Goal: Information Seeking & Learning: Learn about a topic

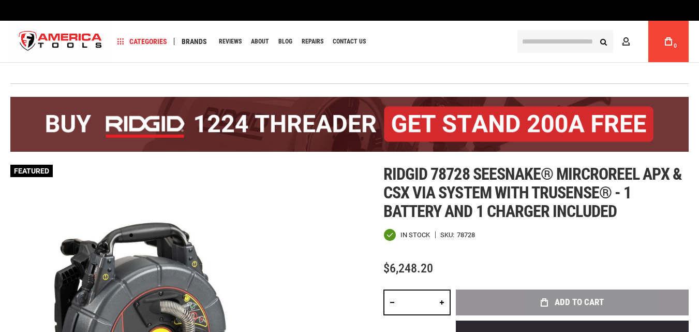
click at [495, 264] on div "$6,248.20" at bounding box center [535, 268] width 305 height 13
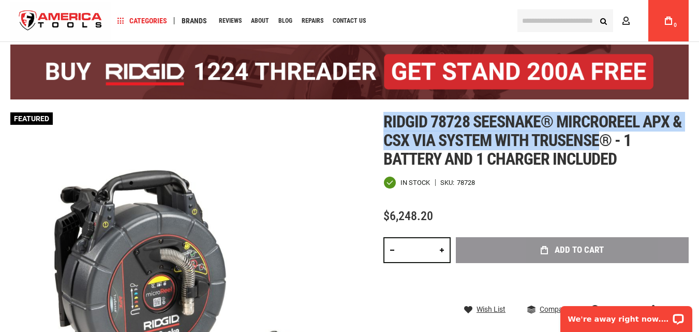
drag, startPoint x: 384, startPoint y: 119, endPoint x: 559, endPoint y: 127, distance: 175.1
click at [595, 137] on span "Ridgid 78728 seesnake® mircroreel apx & csx via system with trusense® - 1 batte…" at bounding box center [532, 140] width 299 height 57
drag, startPoint x: 553, startPoint y: 131, endPoint x: 550, endPoint y: 137, distance: 6.7
click at [553, 131] on span "Ridgid 78728 seesnake® mircroreel apx & csx via system with trusense® - 1 batte…" at bounding box center [532, 140] width 299 height 57
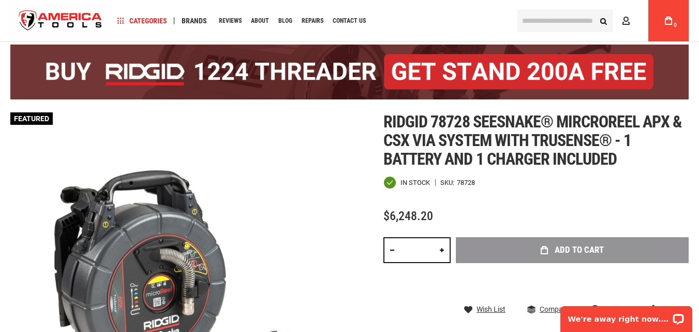
drag, startPoint x: 515, startPoint y: 203, endPoint x: 412, endPoint y: 168, distance: 108.8
click at [514, 201] on div "Ridgid 78728 seesnake® mircroreel apx & csx via system with trusense® - 1 batte…" at bounding box center [535, 255] width 305 height 286
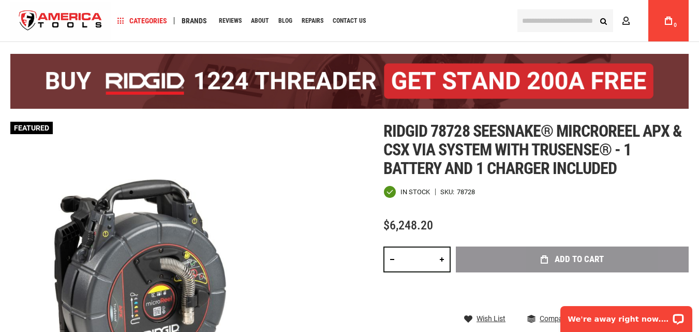
drag, startPoint x: 384, startPoint y: 119, endPoint x: 390, endPoint y: 129, distance: 12.1
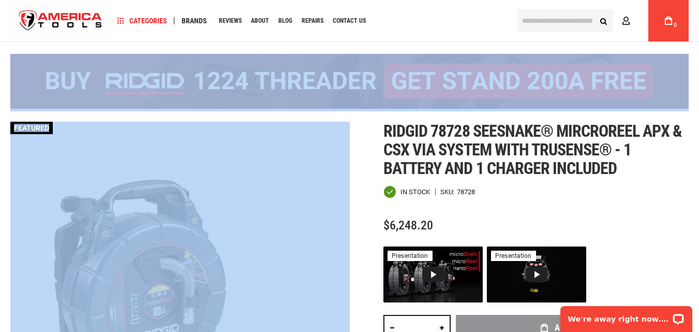
click at [525, 213] on div "Ridgid 78728 seesnake® mircroreel apx & csx via system with trusense® - 1 batte…" at bounding box center [535, 299] width 305 height 354
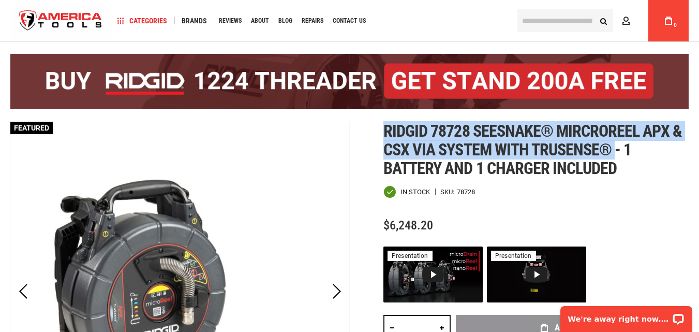
drag, startPoint x: 387, startPoint y: 129, endPoint x: 615, endPoint y: 151, distance: 229.8
click at [615, 151] on span "Ridgid 78728 seesnake® mircroreel apx & csx via system with trusense® - 1 batte…" at bounding box center [532, 149] width 299 height 57
copy span "Ridgid 78728 seesnake® mircroreel apx & csx via system with trusense®"
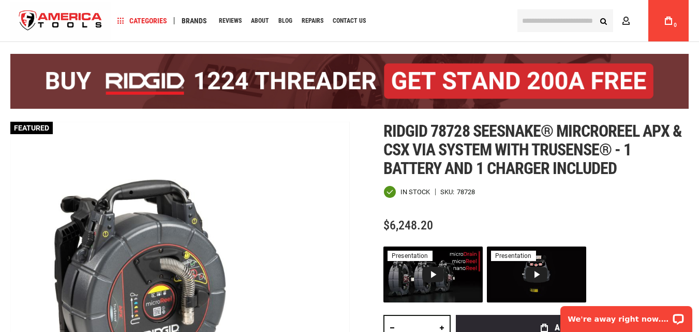
click at [463, 215] on div "Ridgid 78728 seesnake® mircroreel apx & csx via system with trusense® - 1 batte…" at bounding box center [535, 299] width 305 height 354
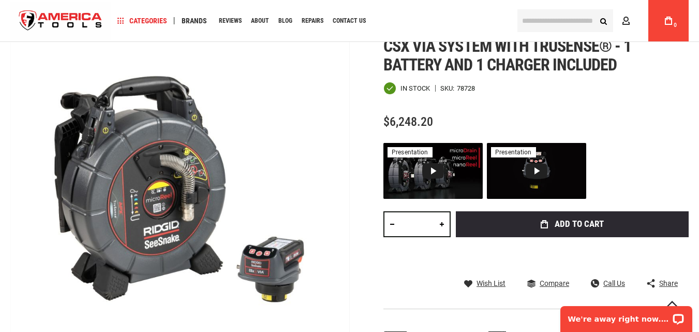
scroll to position [310, 0]
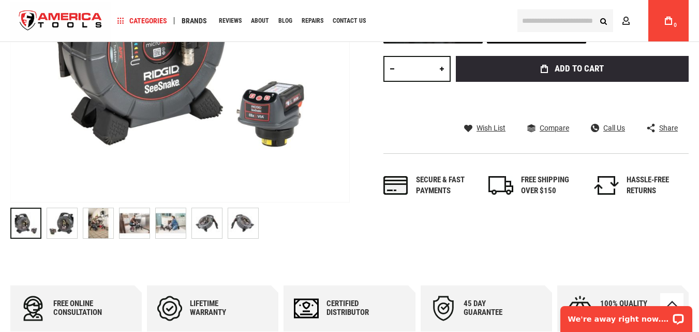
click at [61, 226] on img "RIDGID 78728 SEESNAKE® MIRCROREEL APX & CSX VIA SYSTEM WITH TRUSENSE® - 1 BATTE…" at bounding box center [62, 223] width 30 height 30
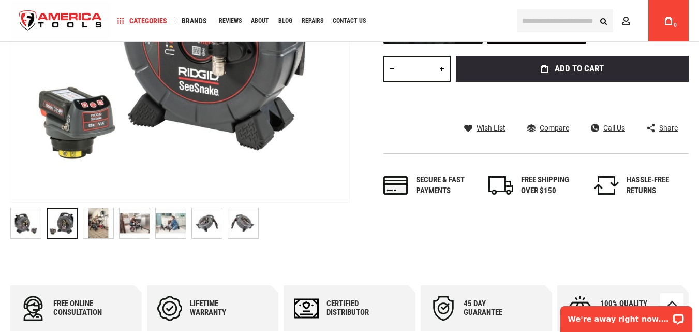
click at [140, 220] on img "RIDGID 78728 SEESNAKE® MIRCROREEL APX & CSX VIA SYSTEM WITH TRUSENSE® - 1 BATTE…" at bounding box center [135, 223] width 30 height 30
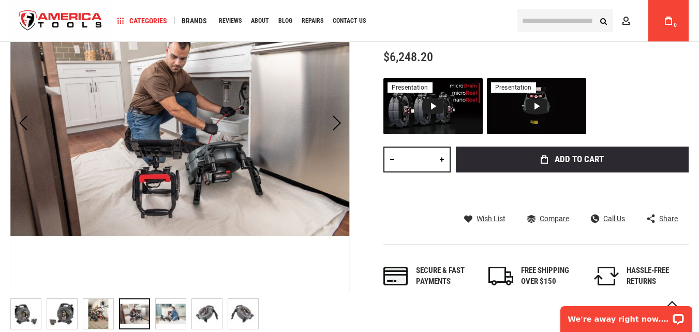
scroll to position [207, 0]
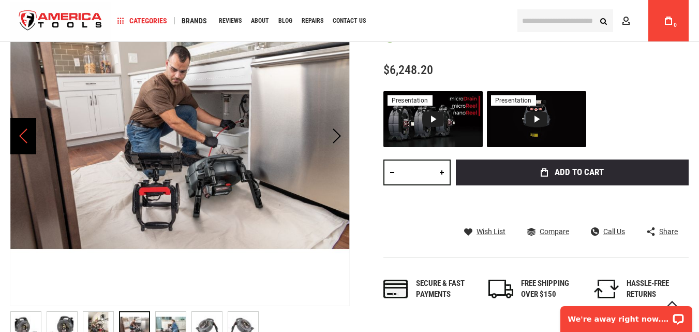
click at [23, 134] on div "Previous" at bounding box center [23, 136] width 26 height 36
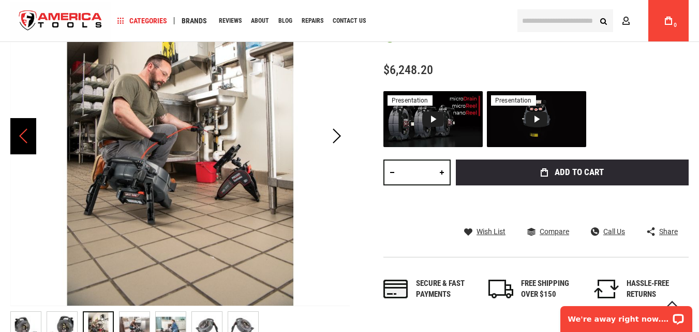
click at [23, 134] on div "Previous" at bounding box center [23, 136] width 26 height 36
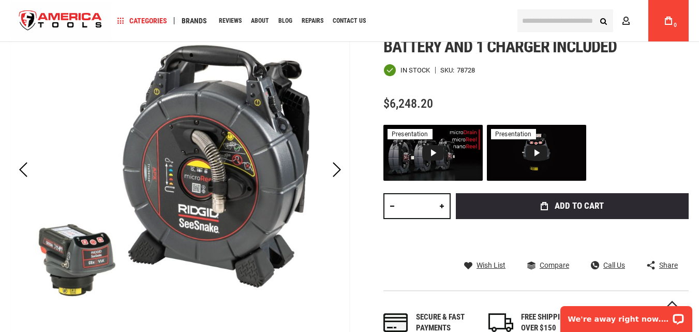
scroll to position [155, 0]
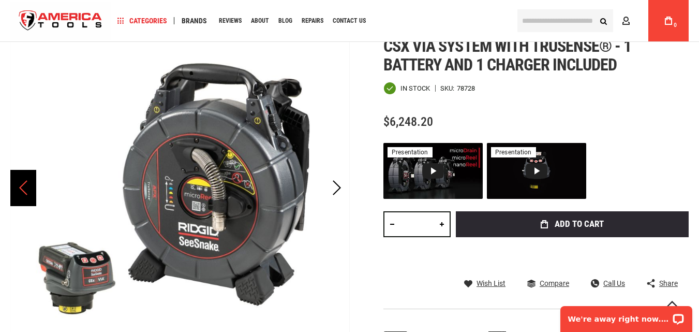
click at [23, 190] on div "Previous" at bounding box center [23, 188] width 26 height 36
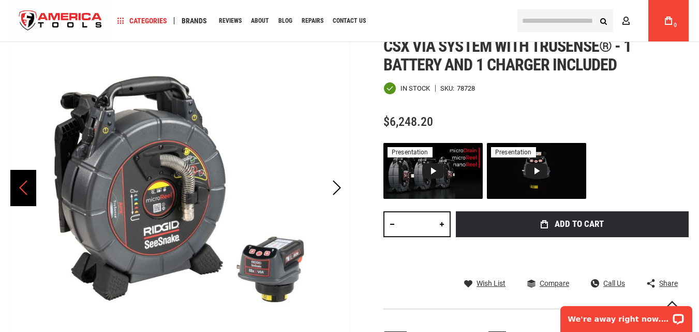
click at [29, 189] on div "Previous" at bounding box center [23, 188] width 26 height 36
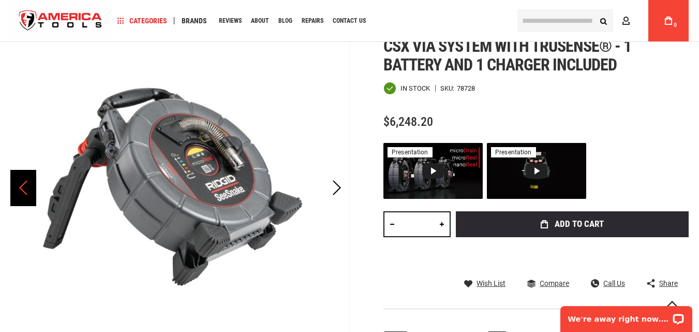
click at [29, 189] on div "Previous" at bounding box center [23, 188] width 26 height 36
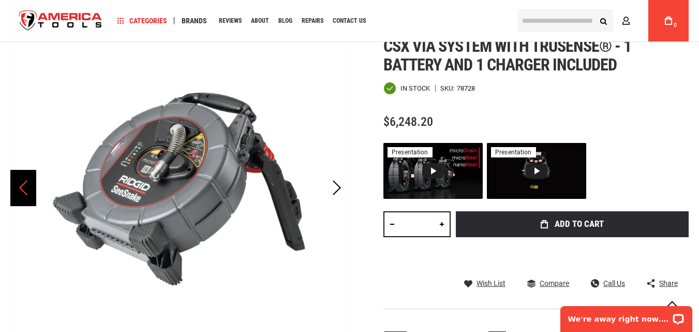
click at [29, 189] on div "Previous" at bounding box center [23, 188] width 26 height 36
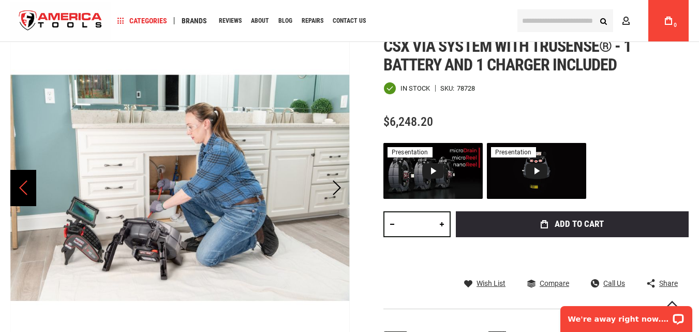
click at [29, 189] on div "Previous" at bounding box center [23, 188] width 26 height 36
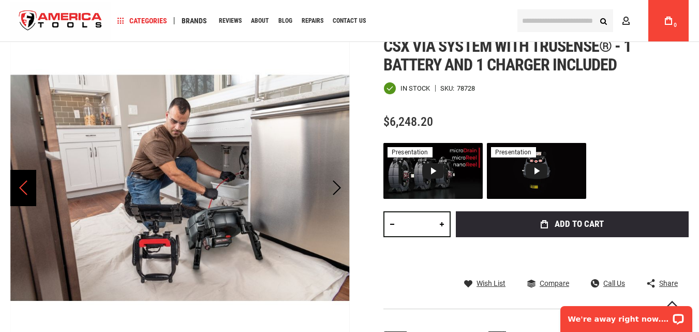
click at [29, 189] on div "Previous" at bounding box center [23, 188] width 26 height 36
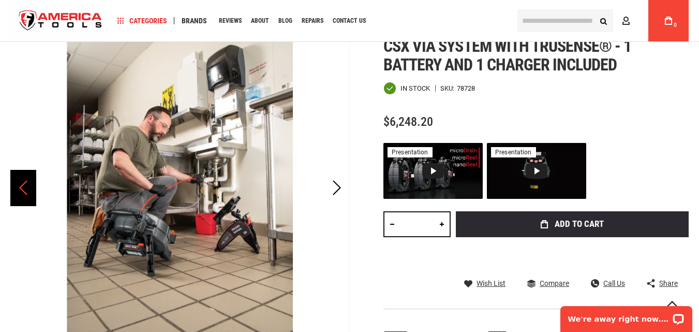
click at [29, 189] on div "Previous" at bounding box center [23, 188] width 26 height 36
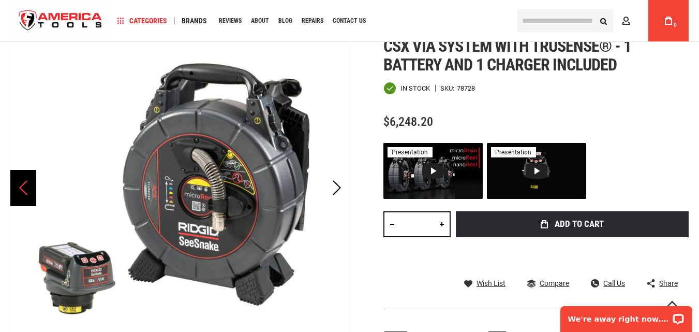
click at [28, 189] on div "Previous" at bounding box center [23, 188] width 26 height 36
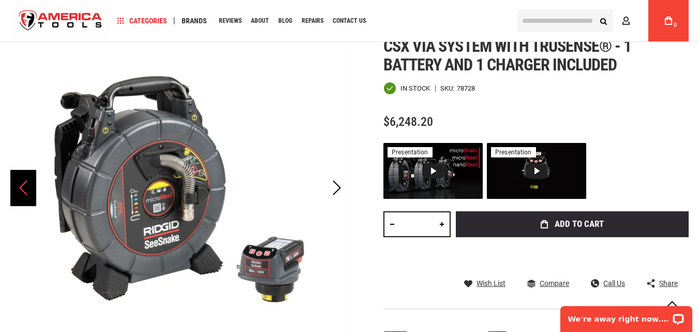
click at [28, 189] on div "Previous" at bounding box center [23, 188] width 26 height 36
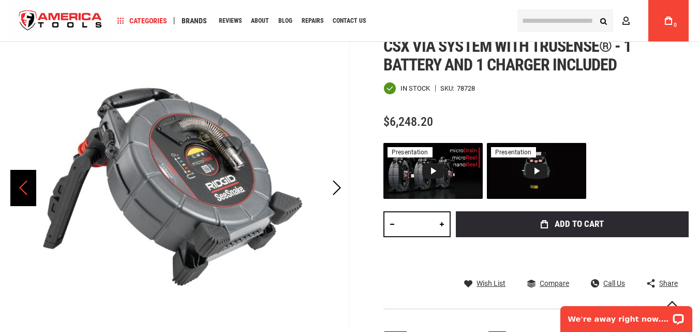
click at [28, 189] on div "Previous" at bounding box center [23, 188] width 26 height 36
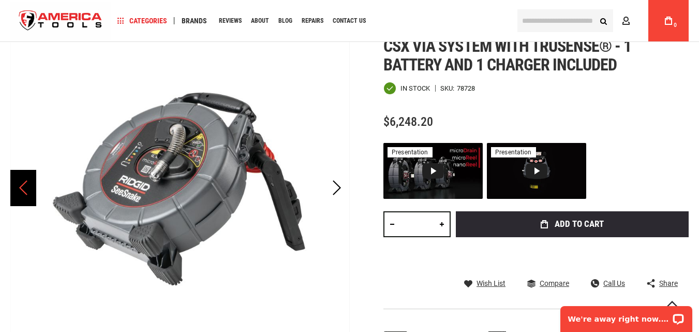
click at [28, 189] on div "Previous" at bounding box center [23, 188] width 26 height 36
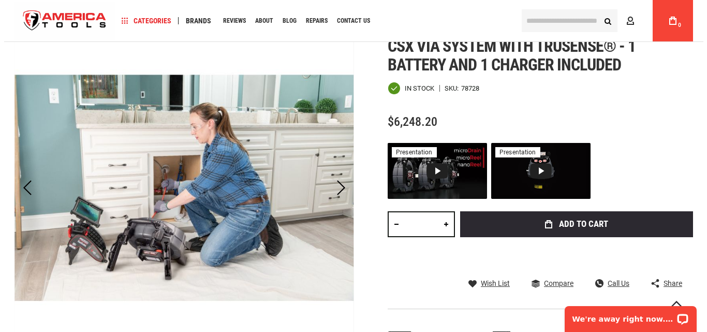
scroll to position [0, 0]
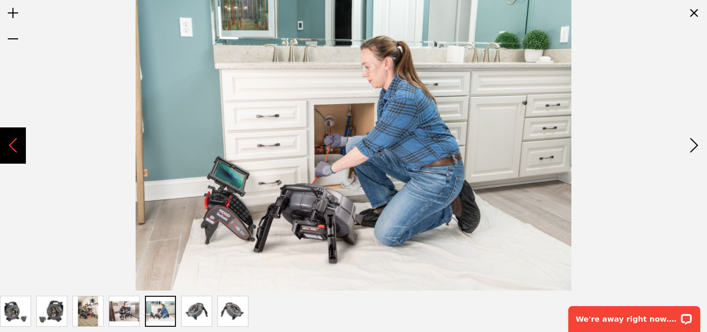
click at [8, 145] on div "Previous" at bounding box center [13, 145] width 26 height 36
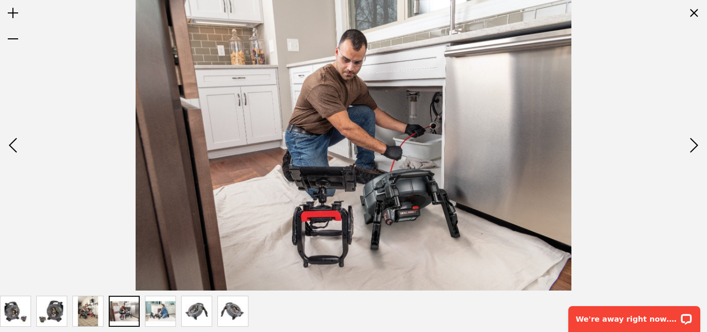
click at [10, 308] on img "RIDGID 78728 SEESNAKE® MIRCROREEL APX & CSX VIA SYSTEM WITH TRUSENSE® - 1 BATTE…" at bounding box center [16, 311] width 30 height 30
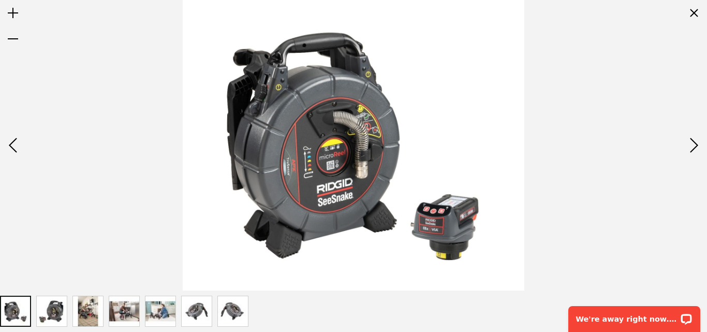
drag, startPoint x: 690, startPoint y: 14, endPoint x: 320, endPoint y: 236, distance: 431.5
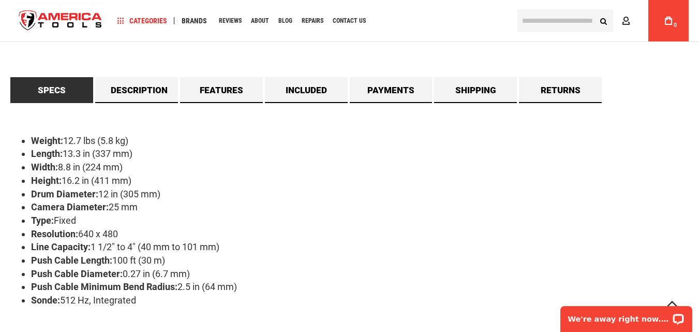
scroll to position [931, 0]
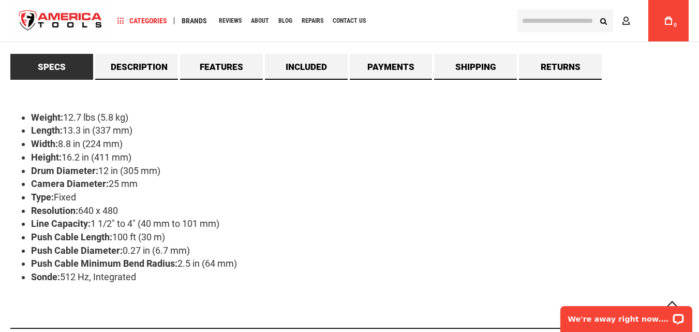
click at [36, 308] on div "Weight: 12.7 lbs (5.8 kg) Length: 13.3 in (337 mm) Width: 8.8 in (224 mm) Heigh…" at bounding box center [349, 204] width 678 height 249
drag, startPoint x: 32, startPoint y: 119, endPoint x: 200, endPoint y: 286, distance: 236.7
click at [201, 288] on div "Weight: 12.7 lbs (5.8 kg) Length: 13.3 in (337 mm) Width: 8.8 in (224 mm) Heigh…" at bounding box center [349, 204] width 678 height 249
copy ul "Weight: 12.7 lbs (5.8 kg) Length: 13.3 in (337 mm) Width: 8.8 in (224 mm) Heigh…"
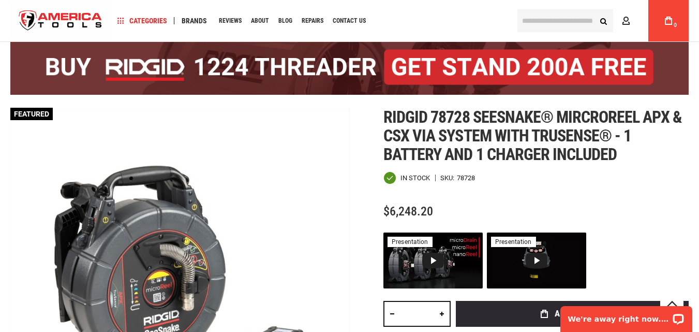
scroll to position [103, 0]
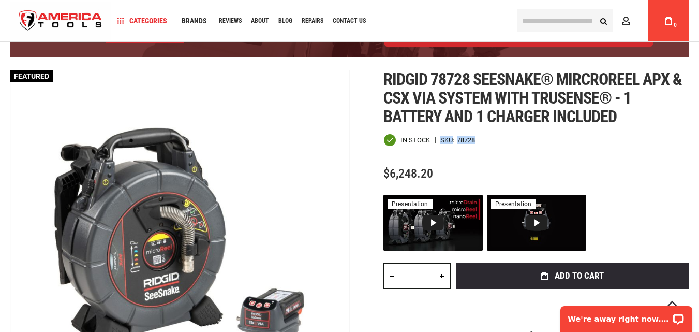
drag, startPoint x: 442, startPoint y: 137, endPoint x: 463, endPoint y: 140, distance: 20.9
click at [486, 137] on div "In stock SKU 78728" at bounding box center [535, 140] width 305 height 13
copy div "SKU 78728"
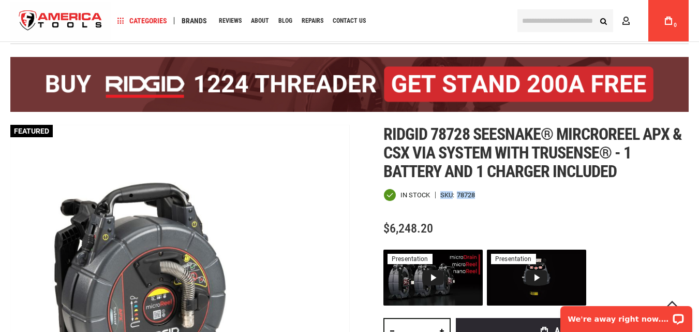
scroll to position [0, 0]
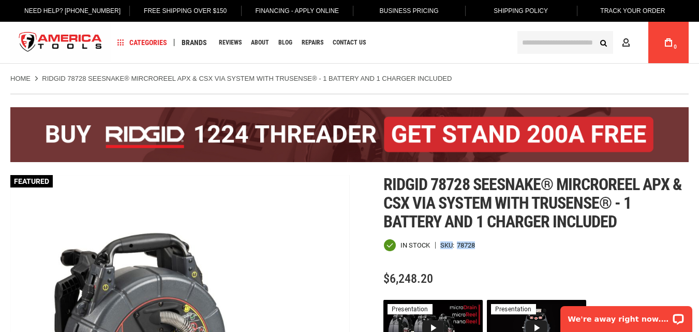
click at [554, 41] on input "text" at bounding box center [565, 42] width 96 height 23
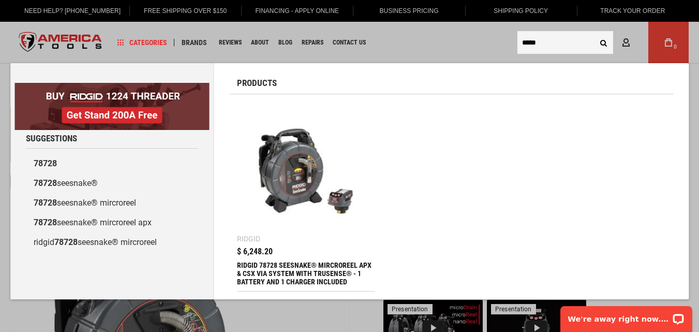
type input "*****"
click at [594, 33] on button "Search" at bounding box center [604, 43] width 20 height 20
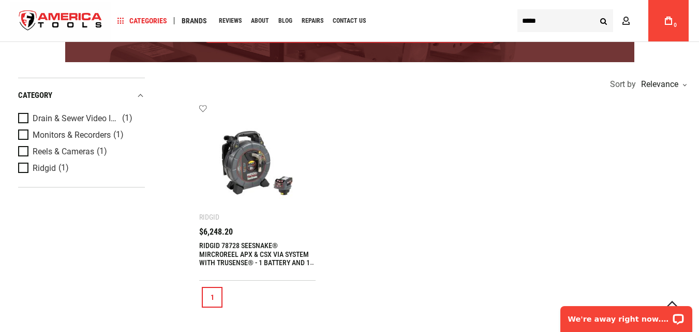
scroll to position [207, 0]
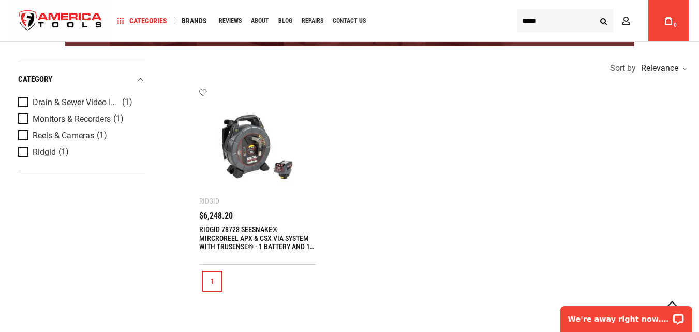
click at [376, 238] on ul "Add to wishlist Ridgid RIDGID 78728 SEESNAKE® MIRCROREEL APX & CSX VIA SYSTEM W…" at bounding box center [444, 176] width 490 height 176
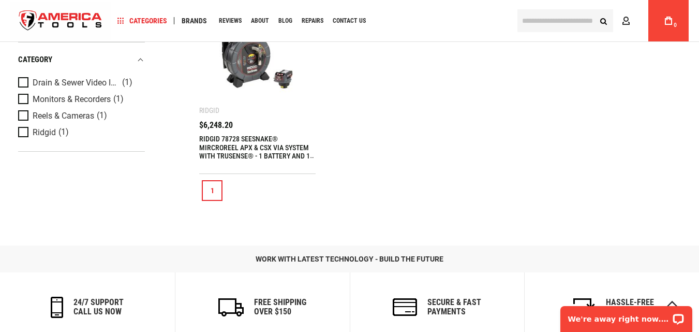
scroll to position [362, 0]
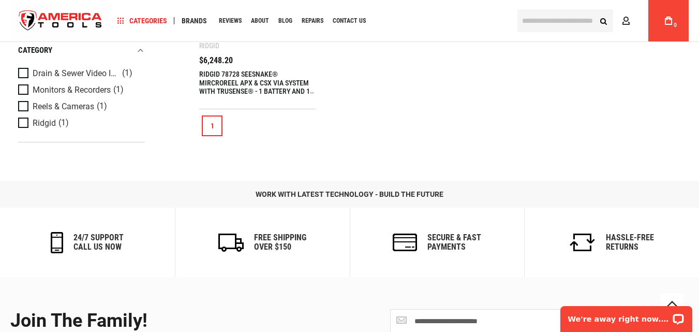
click at [242, 75] on link "RIDGID 78728 SEESNAKE® MIRCROREEL APX & CSX VIA SYSTEM WITH TRUSENSE® - 1 BATTE…" at bounding box center [256, 87] width 115 height 35
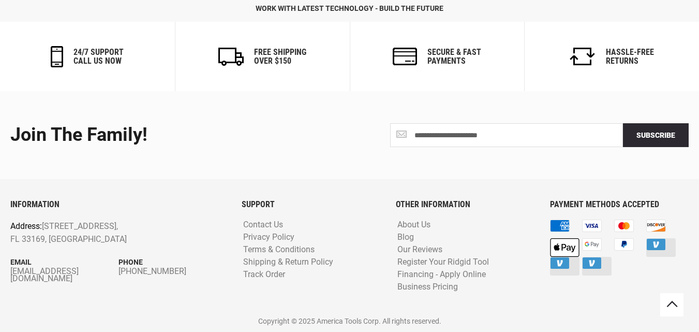
scroll to position [487, 0]
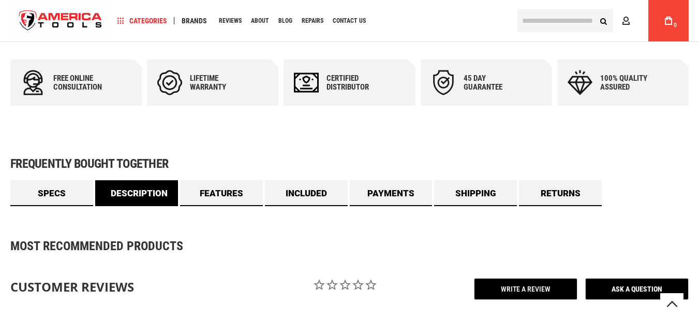
click at [132, 191] on link "Description" at bounding box center [136, 193] width 83 height 26
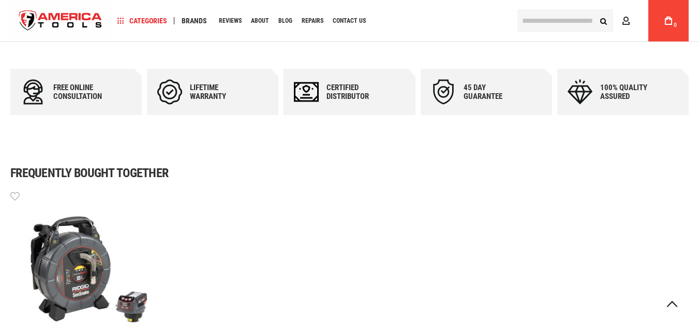
scroll to position [704, 0]
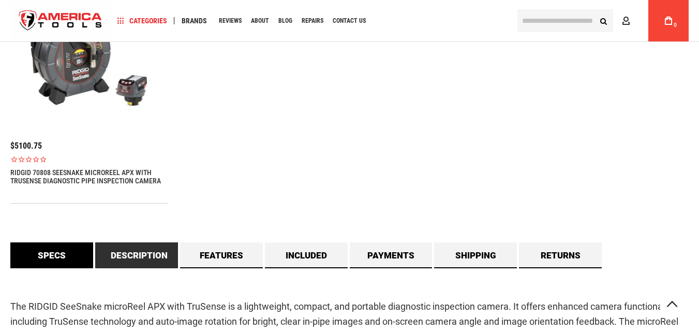
click at [37, 257] on link "Specs" at bounding box center [51, 255] width 83 height 26
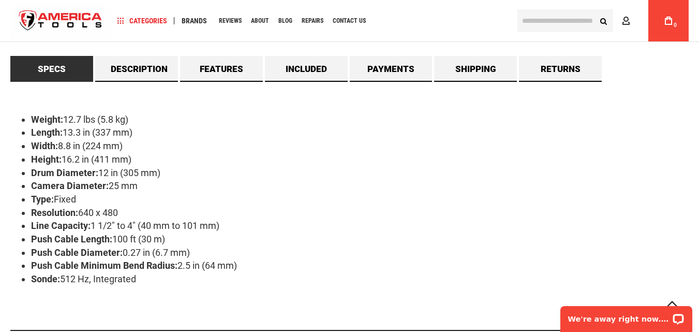
scroll to position [794, 0]
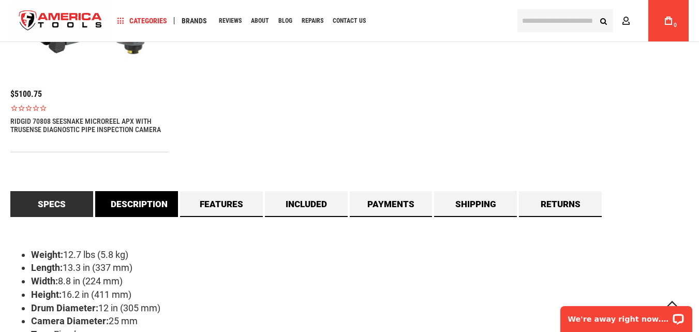
click at [144, 208] on link "Description" at bounding box center [136, 204] width 83 height 26
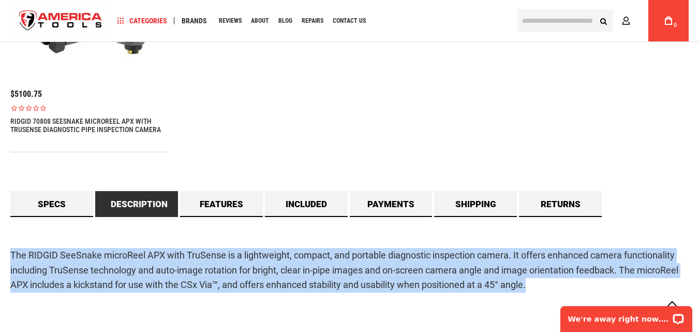
drag, startPoint x: 11, startPoint y: 257, endPoint x: 419, endPoint y: 285, distance: 408.7
click at [564, 280] on p "The RIDGID SeeSnake microReel APX with TruSense is a lightweight, compact, and …" at bounding box center [349, 270] width 678 height 45
copy p "The RIDGID SeeSnake microReel APX with TruSense is a lightweight, compact, and …"
click at [529, 303] on div "The RIDGID SeeSnake microReel APX with TruSense is a lightweight, compact, and …" at bounding box center [349, 276] width 678 height 118
drag, startPoint x: 11, startPoint y: 254, endPoint x: 470, endPoint y: 286, distance: 459.6
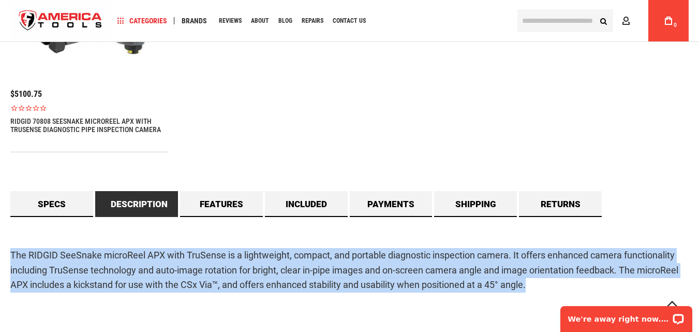
click at [540, 292] on p "The RIDGID SeeSnake microReel APX with TruSense is a lightweight, compact, and …" at bounding box center [349, 270] width 678 height 45
copy p "The RIDGID SeeSnake microReel APX with TruSense is a lightweight, compact, and …"
